Goal: Information Seeking & Learning: Learn about a topic

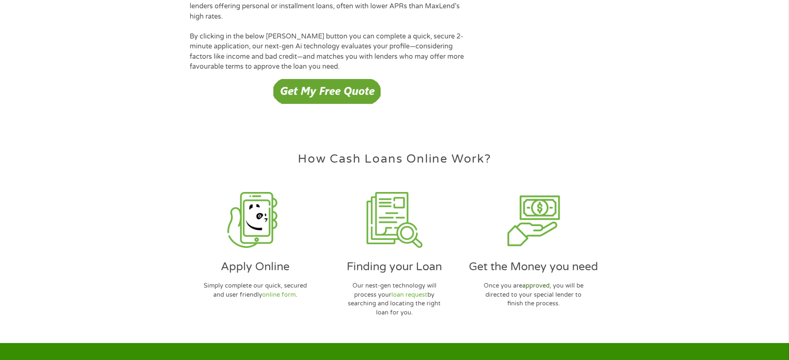
scroll to position [2395, 0]
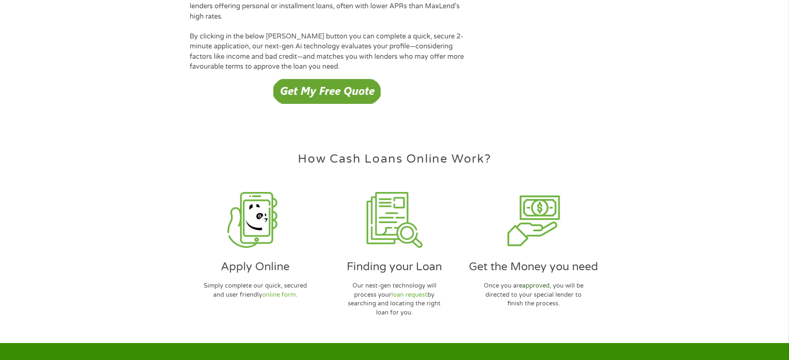
scroll to position [2395, 0]
